Goal: Find specific page/section: Find specific page/section

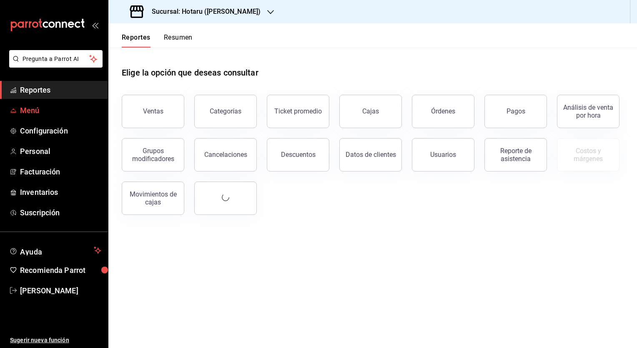
click at [33, 108] on span "Menú" at bounding box center [60, 110] width 81 height 11
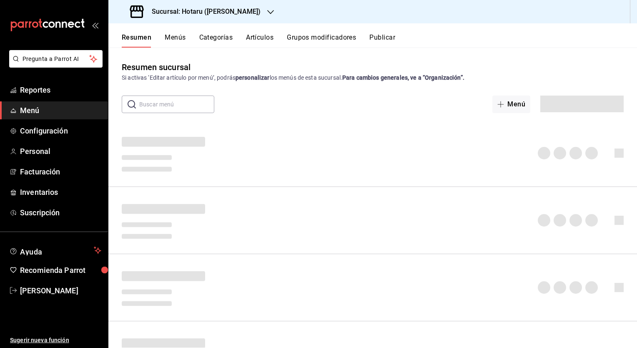
click at [249, 35] on button "Artículos" at bounding box center [260, 40] width 28 height 14
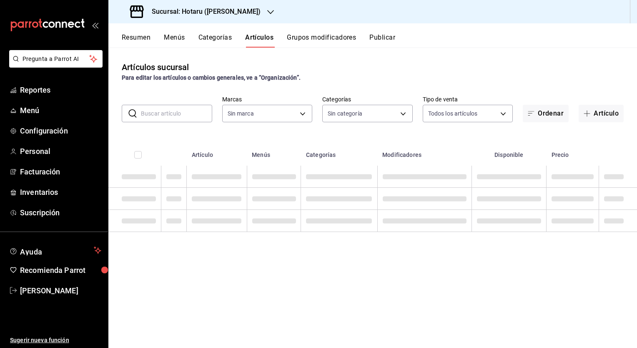
click at [173, 117] on input "text" at bounding box center [176, 113] width 71 height 17
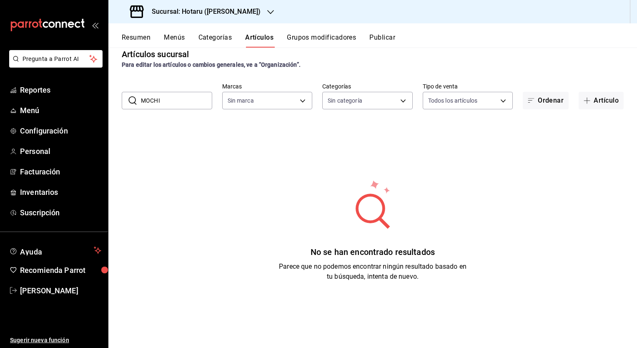
scroll to position [20, 0]
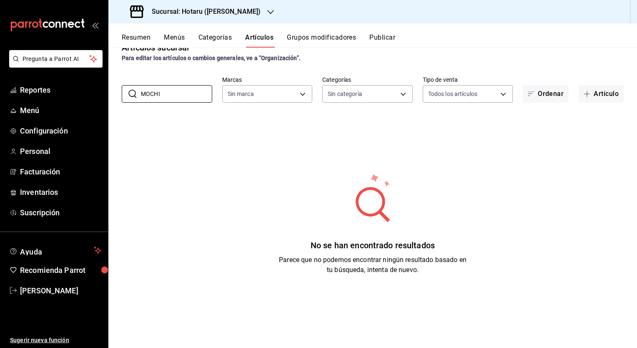
click at [206, 113] on div "Artículos sucursal Para editar los artículos o cambios generales, ve a “Organiz…" at bounding box center [372, 198] width 529 height 300
click at [177, 99] on input "MOCHI" at bounding box center [176, 93] width 71 height 17
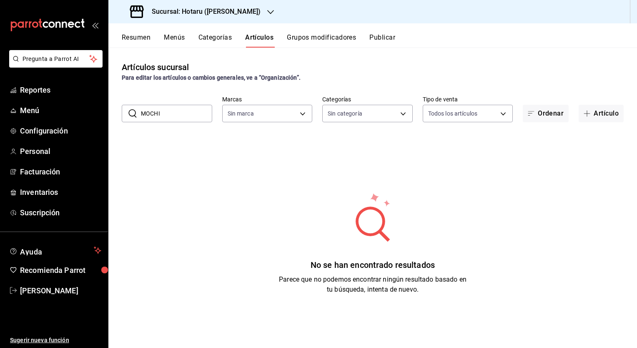
click at [186, 111] on input "MOCHI" at bounding box center [176, 113] width 71 height 17
drag, startPoint x: 174, startPoint y: 114, endPoint x: 95, endPoint y: 111, distance: 79.3
click at [95, 113] on div "Pregunta a Parrot AI Reportes Menú Configuración Personal Facturación Inventari…" at bounding box center [318, 174] width 637 height 348
type input "[GEOGRAPHIC_DATA]"
click at [267, 144] on div "No se han encontrado resultados Parece que no podemos encontrar ningún resultad…" at bounding box center [372, 243] width 529 height 208
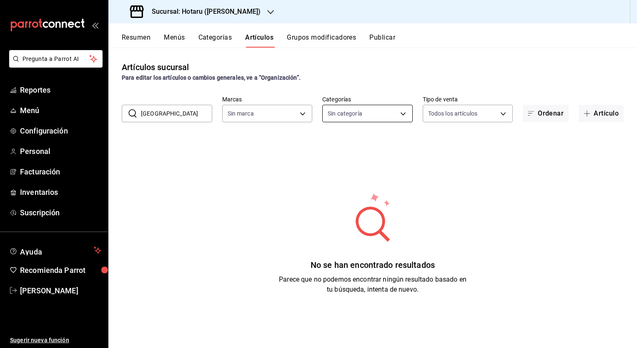
click at [332, 113] on body "Pregunta a Parrot AI Reportes Menú Configuración Personal Facturación Inventari…" at bounding box center [318, 174] width 637 height 348
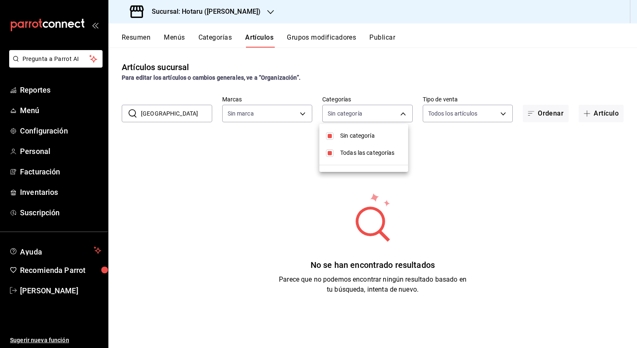
type input "c6f689f8-63fd-49a8-a607-35aea03ac6a9,619c758d-7c36-49c6-a756-e52d453908cb"
click at [349, 134] on span "Sin categoría" at bounding box center [370, 135] width 61 height 9
checkbox input "false"
click at [355, 156] on span "Todas las categorías" at bounding box center [370, 152] width 61 height 9
click at [326, 156] on input "checkbox" at bounding box center [330, 153] width 8 height 8
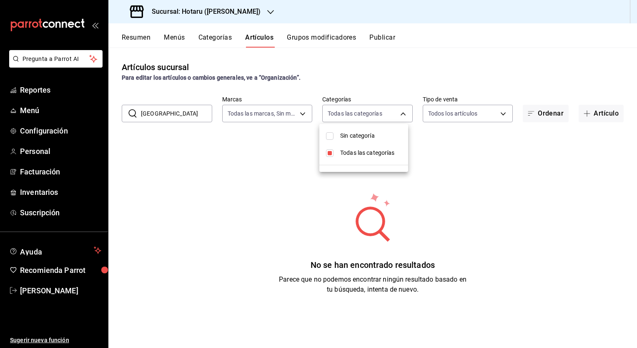
checkbox input "true"
click at [325, 136] on li "Sin categoría" at bounding box center [363, 135] width 89 height 17
checkbox input "true"
click at [283, 155] on div at bounding box center [318, 174] width 637 height 348
click at [36, 113] on span "Menú" at bounding box center [60, 110] width 81 height 11
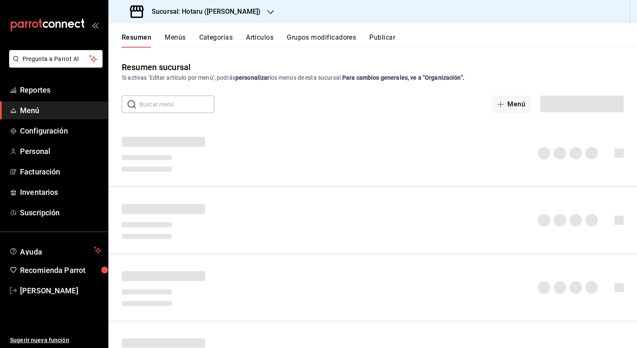
click at [257, 38] on button "Artículos" at bounding box center [260, 40] width 28 height 14
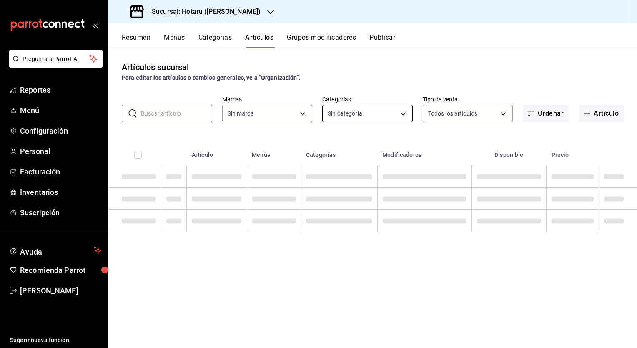
click at [400, 113] on body "Pregunta a Parrot AI Reportes Menú Configuración Personal Facturación Inventari…" at bounding box center [318, 174] width 637 height 348
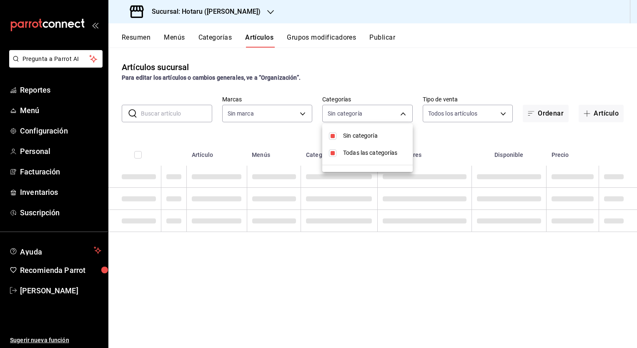
click at [418, 72] on div at bounding box center [318, 174] width 637 height 348
click at [326, 307] on div "Artículos sucursal Para editar los artículos o cambios generales, ve a “Organiz…" at bounding box center [372, 198] width 529 height 300
type input "c6f689f8-63fd-49a8-a607-35aea03ac6a9,619c758d-7c36-49c6-a756-e52d453908cb"
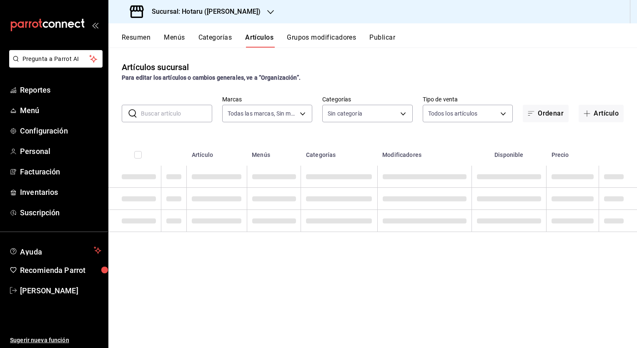
type input "c0b78d51-7925-43e8-b699-c52fb7c6d080,04492c64-33ac-4fe7-8ecc-c444235d9710,37f0f…"
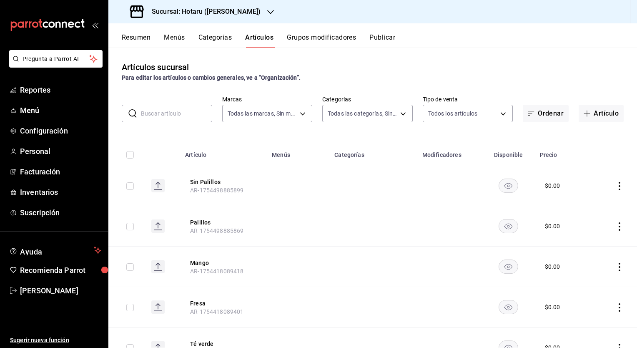
click at [223, 136] on div "Artículos sucursal Para editar los artículos o cambios generales, ve a “Organiz…" at bounding box center [372, 198] width 529 height 300
click at [147, 117] on input "text" at bounding box center [176, 113] width 71 height 17
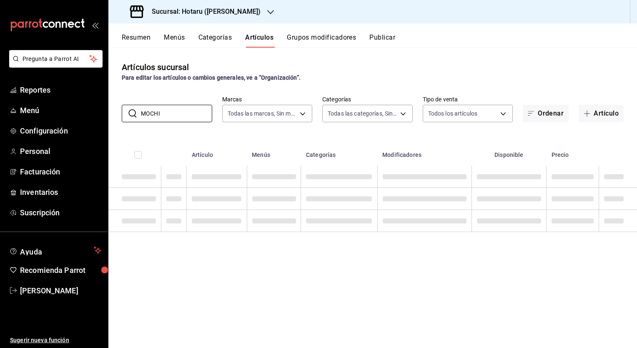
click at [379, 269] on div "Artículos sucursal Para editar los artículos o cambios generales, ve a “Organiz…" at bounding box center [372, 198] width 529 height 300
click at [177, 113] on input "MOCHI" at bounding box center [176, 113] width 71 height 17
type input "MOCHI"
click at [327, 259] on div "Artículos sucursal Para editar los artículos o cambios generales, ve a “Organiz…" at bounding box center [372, 198] width 529 height 300
